Goal: Check status: Check status

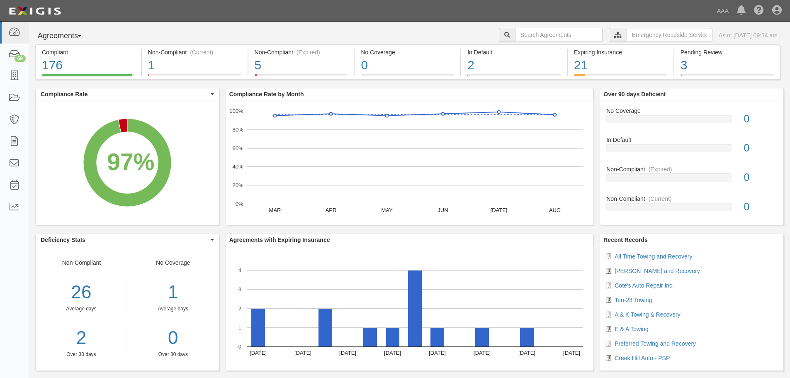
scroll to position [13, 0]
click at [292, 64] on div "3% (5 out of 182 agreements)" at bounding box center [269, 60] width 75 height 12
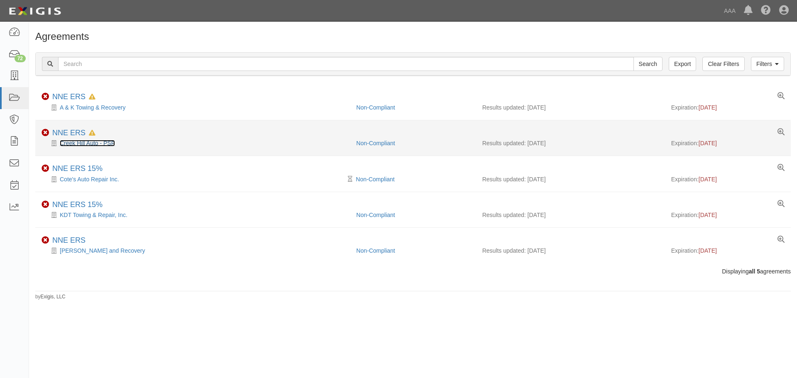
click at [90, 146] on link "Creek Hill Auto - PSP" at bounding box center [87, 143] width 55 height 7
